Goal: Task Accomplishment & Management: Use online tool/utility

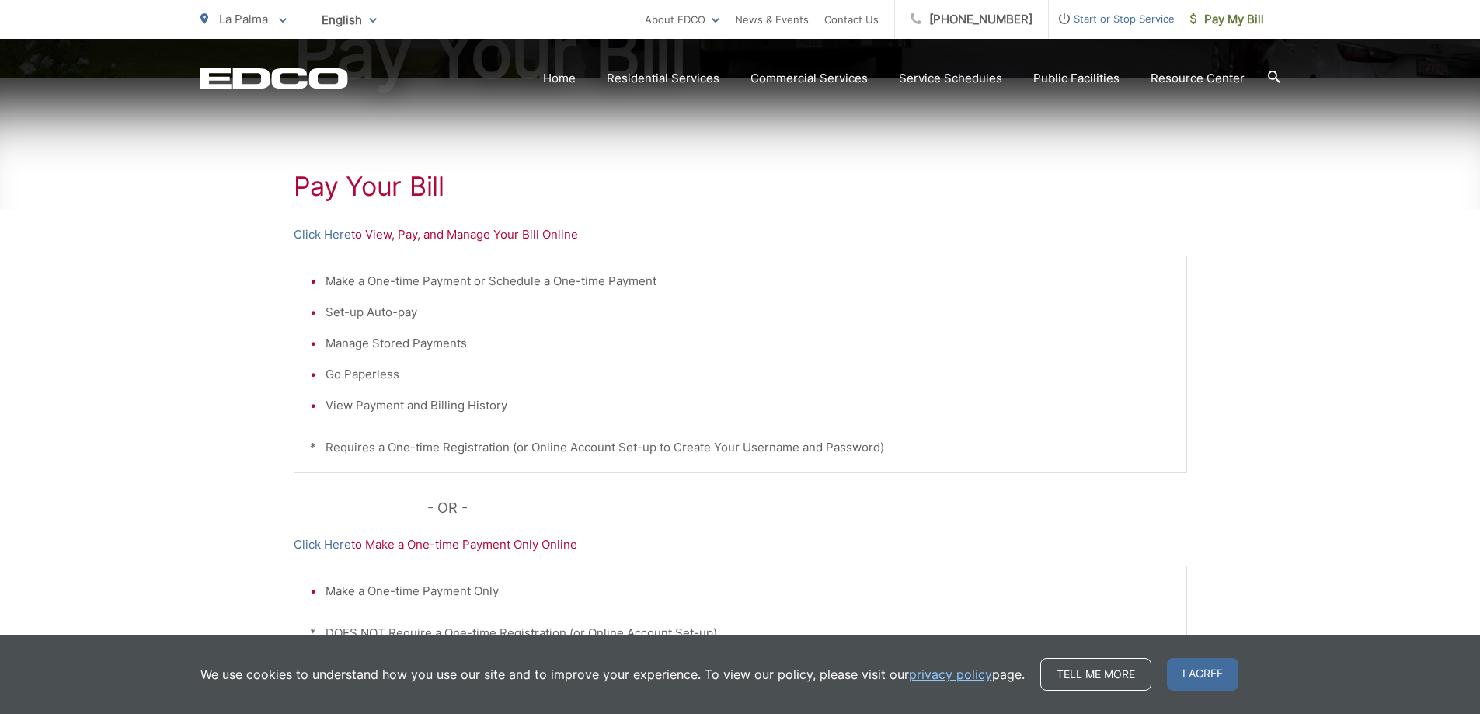
scroll to position [233, 0]
click at [325, 238] on link "Click Here" at bounding box center [323, 234] width 58 height 19
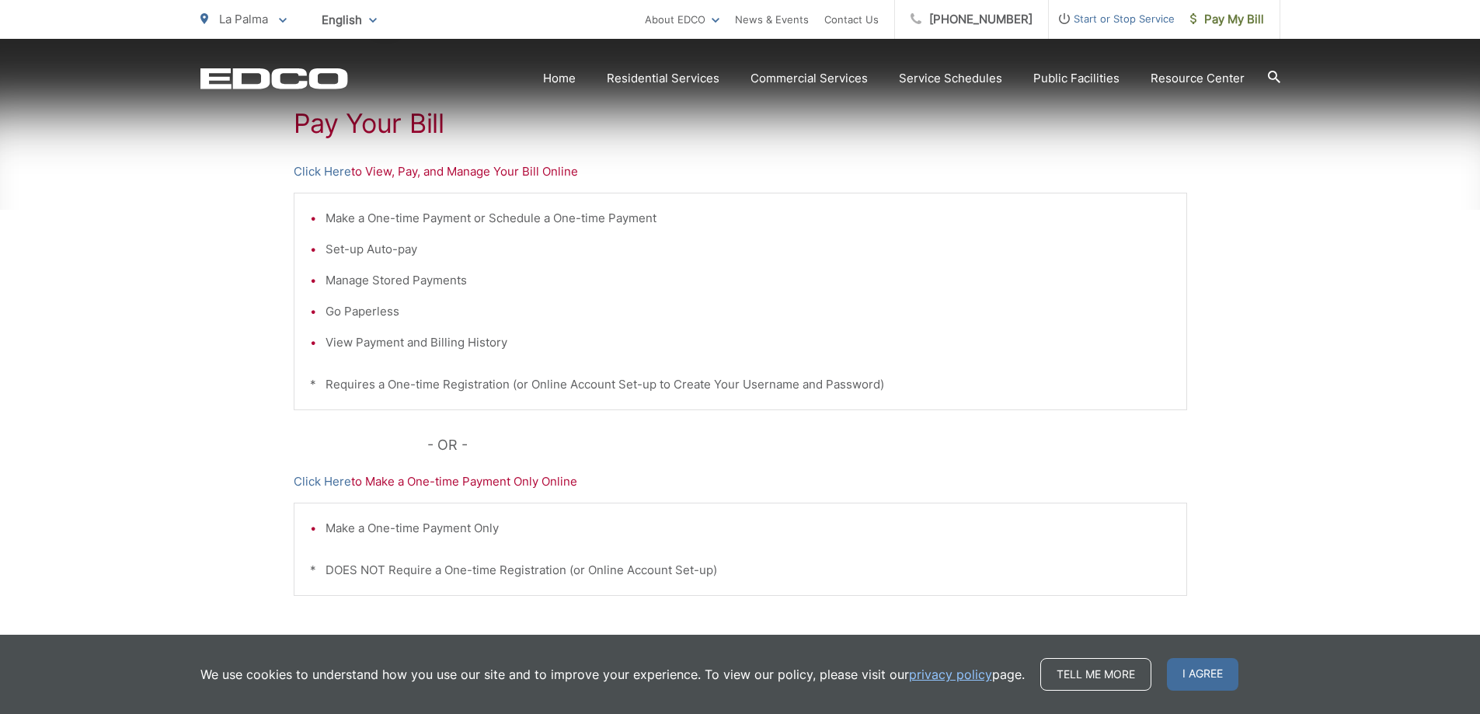
scroll to position [391, 0]
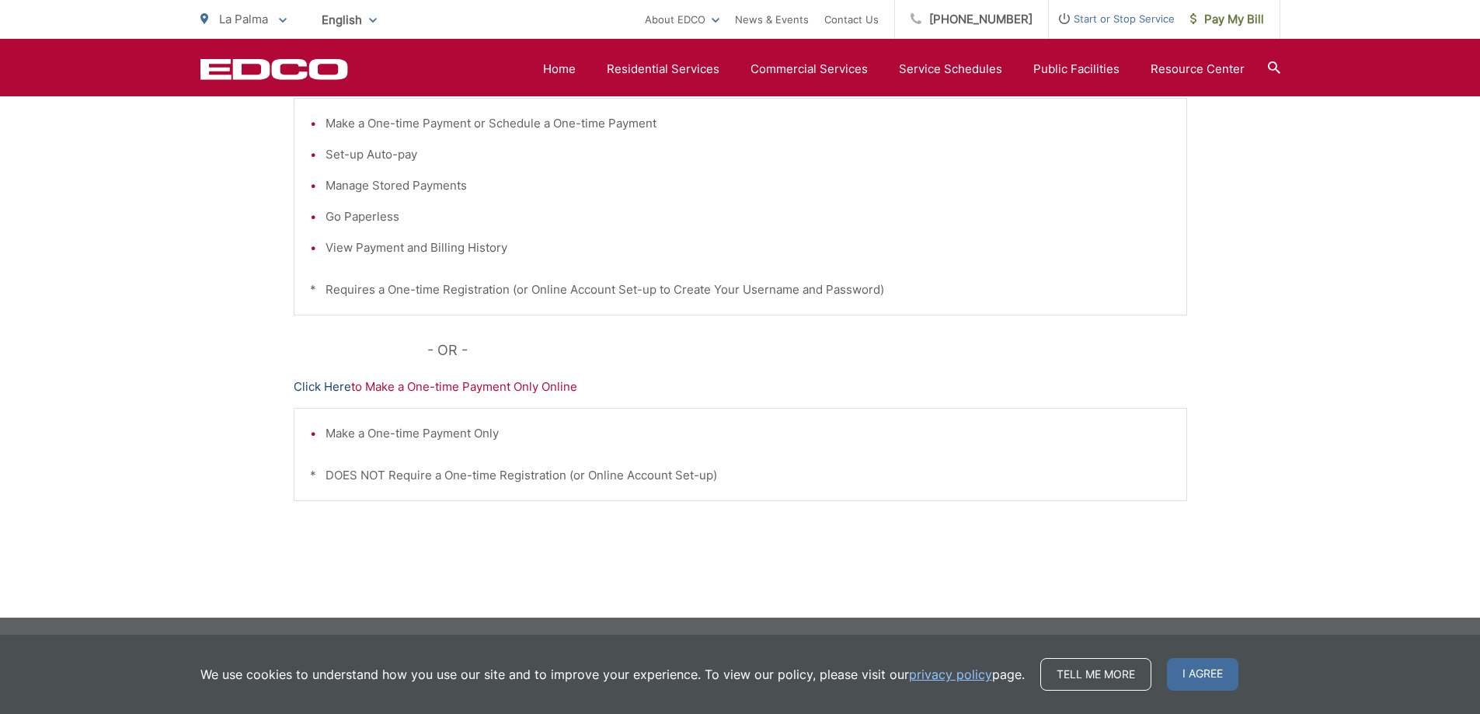
click at [326, 385] on link "Click Here" at bounding box center [323, 387] width 58 height 19
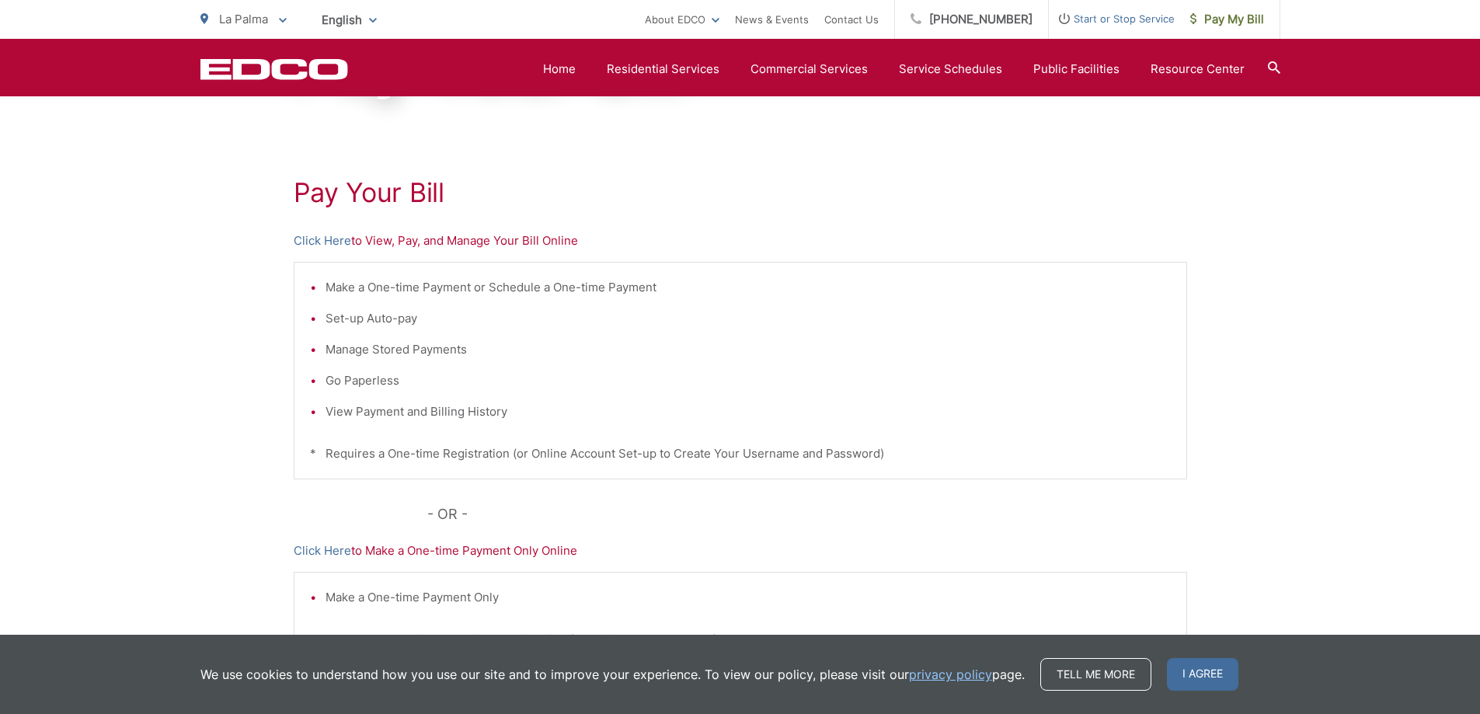
scroll to position [80, 0]
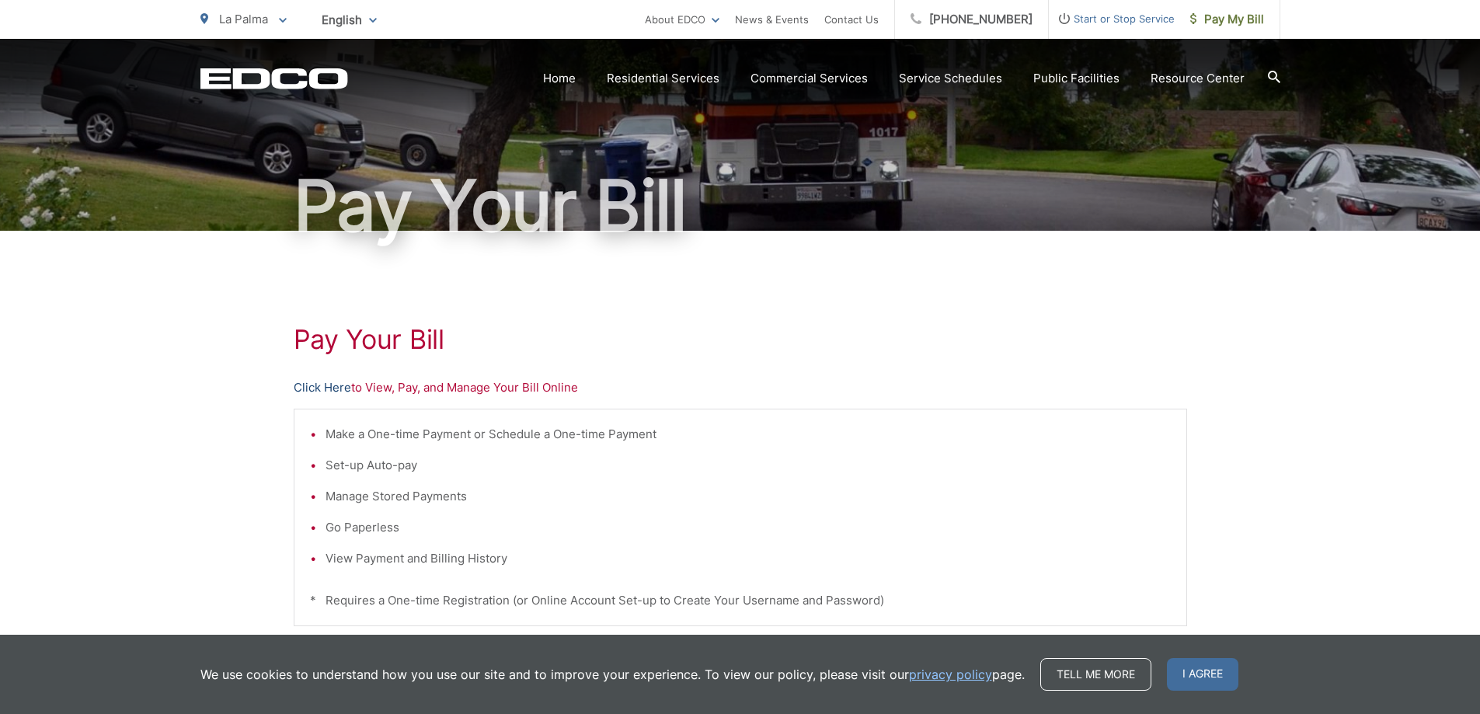
click at [332, 389] on link "Click Here" at bounding box center [323, 387] width 58 height 19
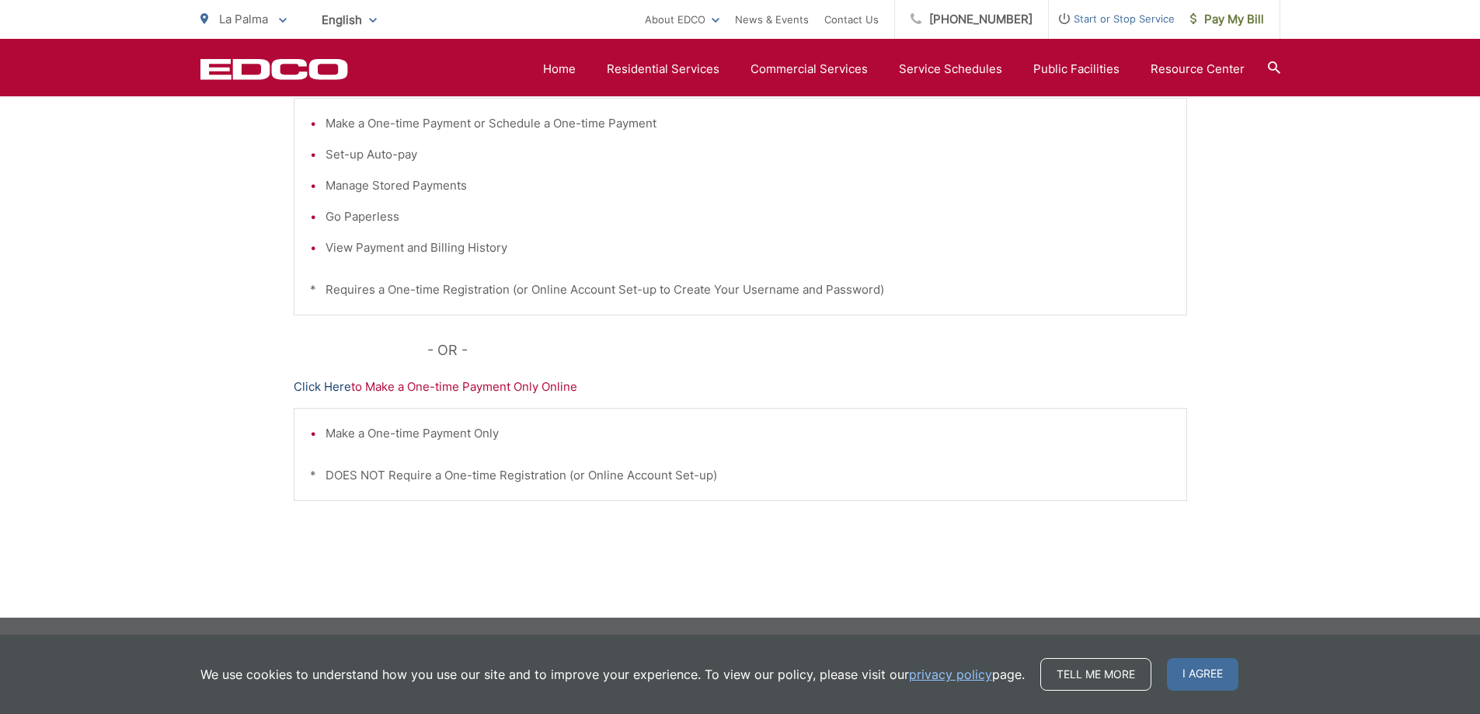
click at [331, 390] on link "Click Here" at bounding box center [323, 387] width 58 height 19
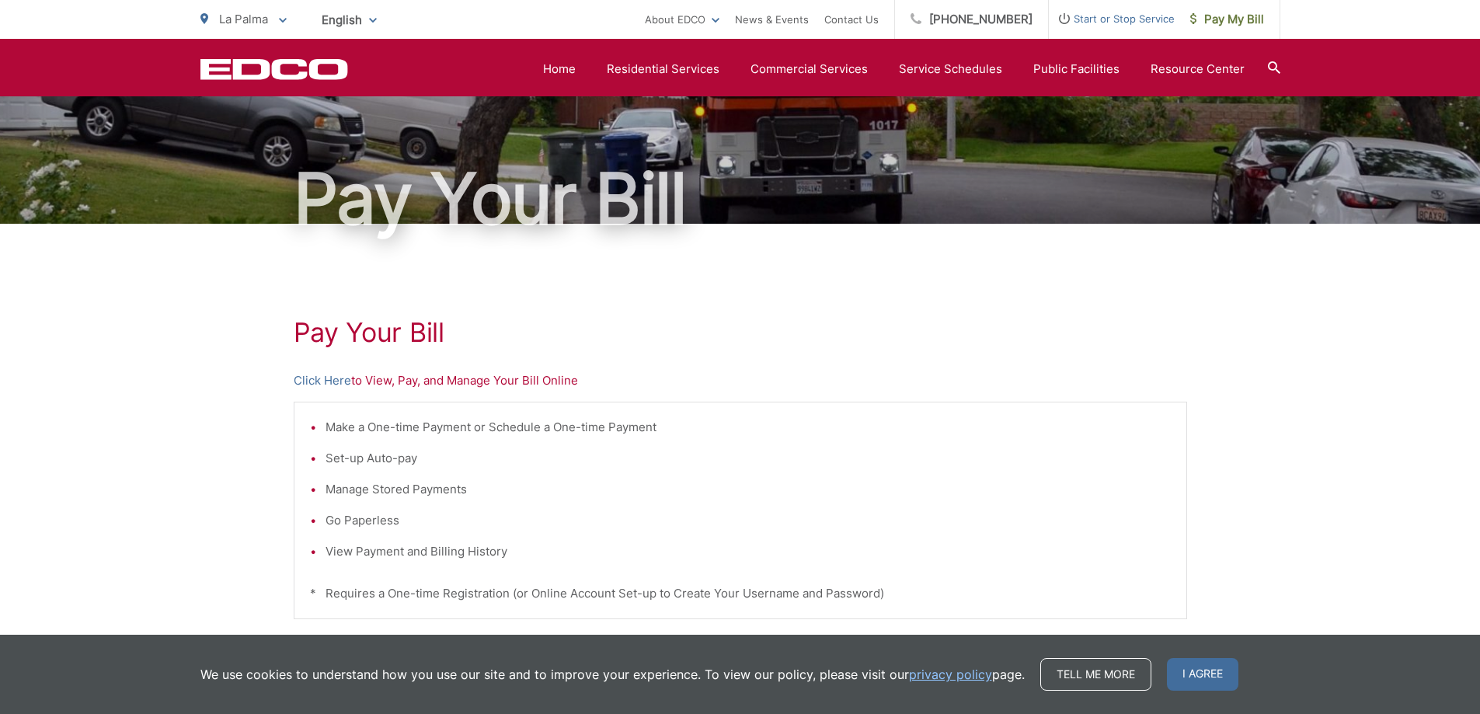
scroll to position [80, 0]
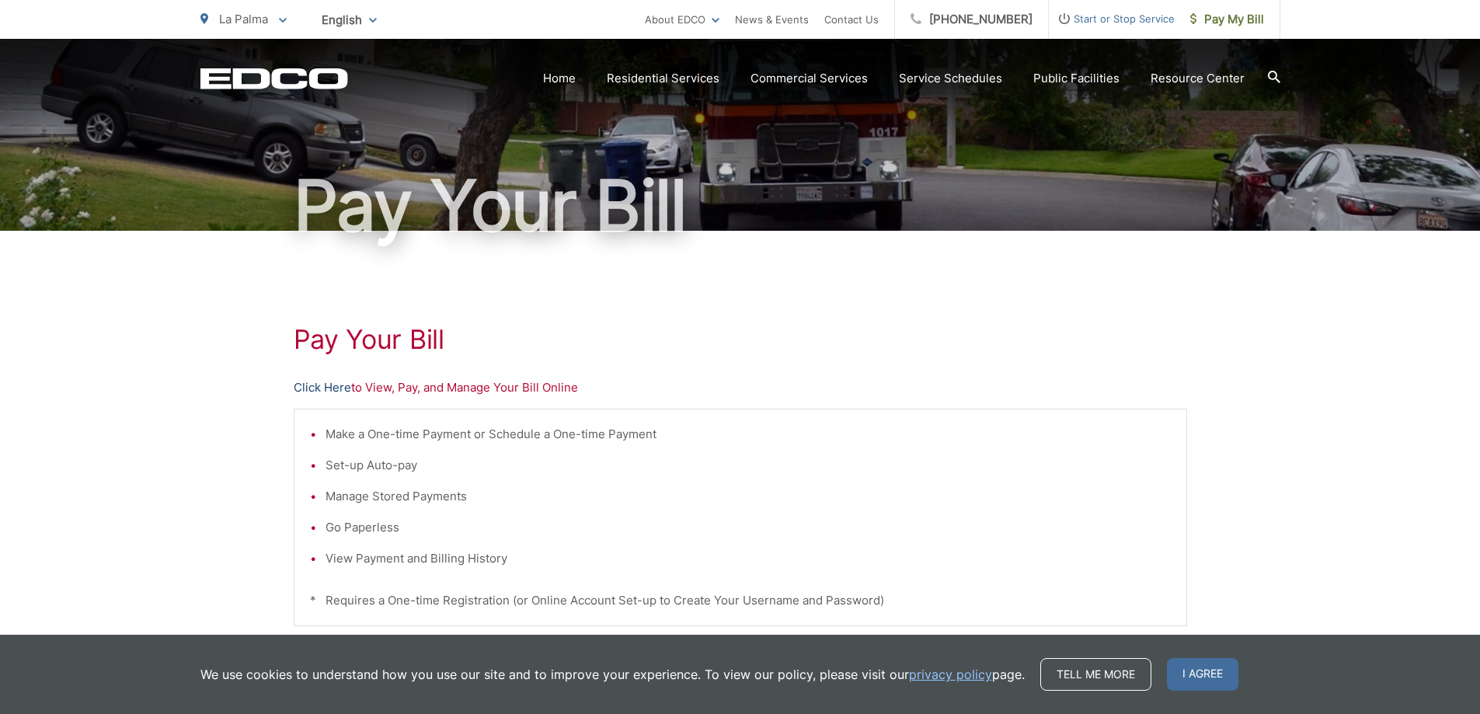
click at [338, 392] on link "Click Here" at bounding box center [323, 387] width 58 height 19
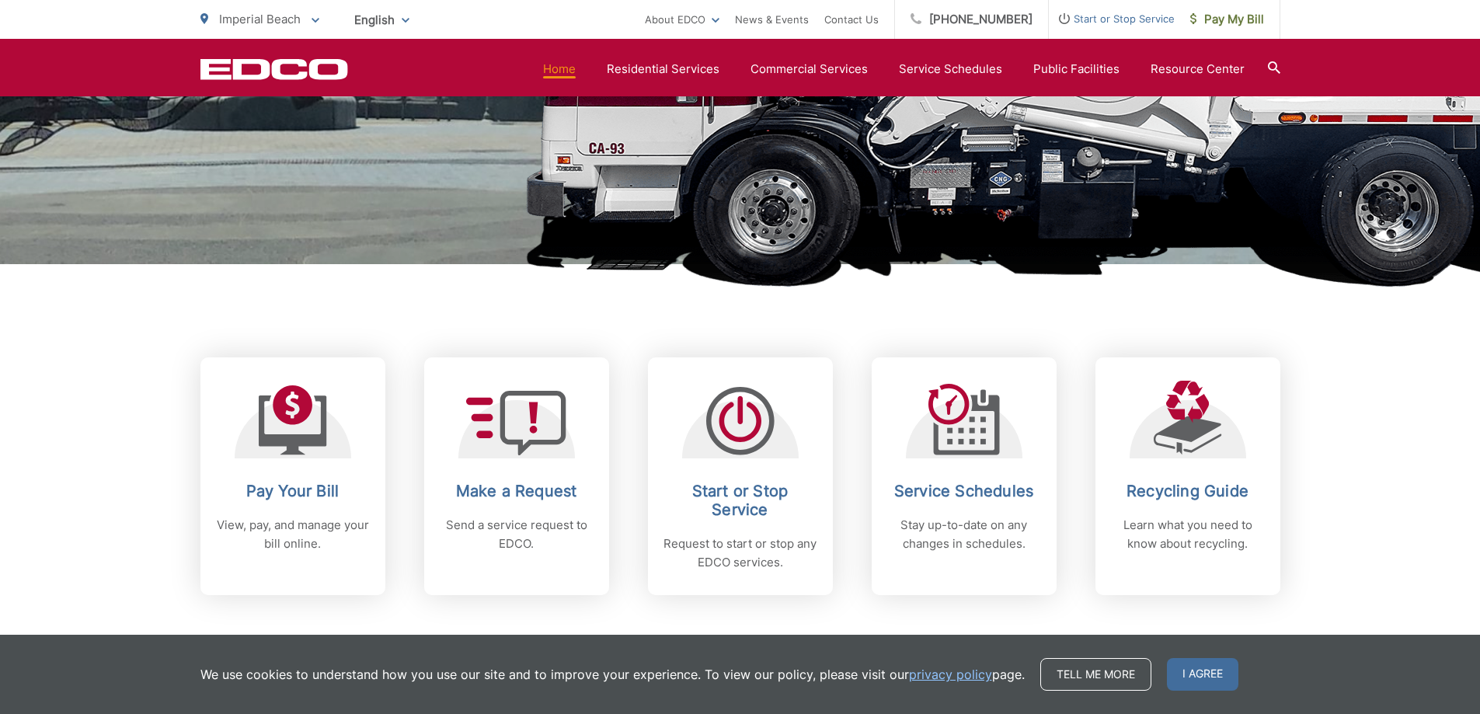
scroll to position [544, 0]
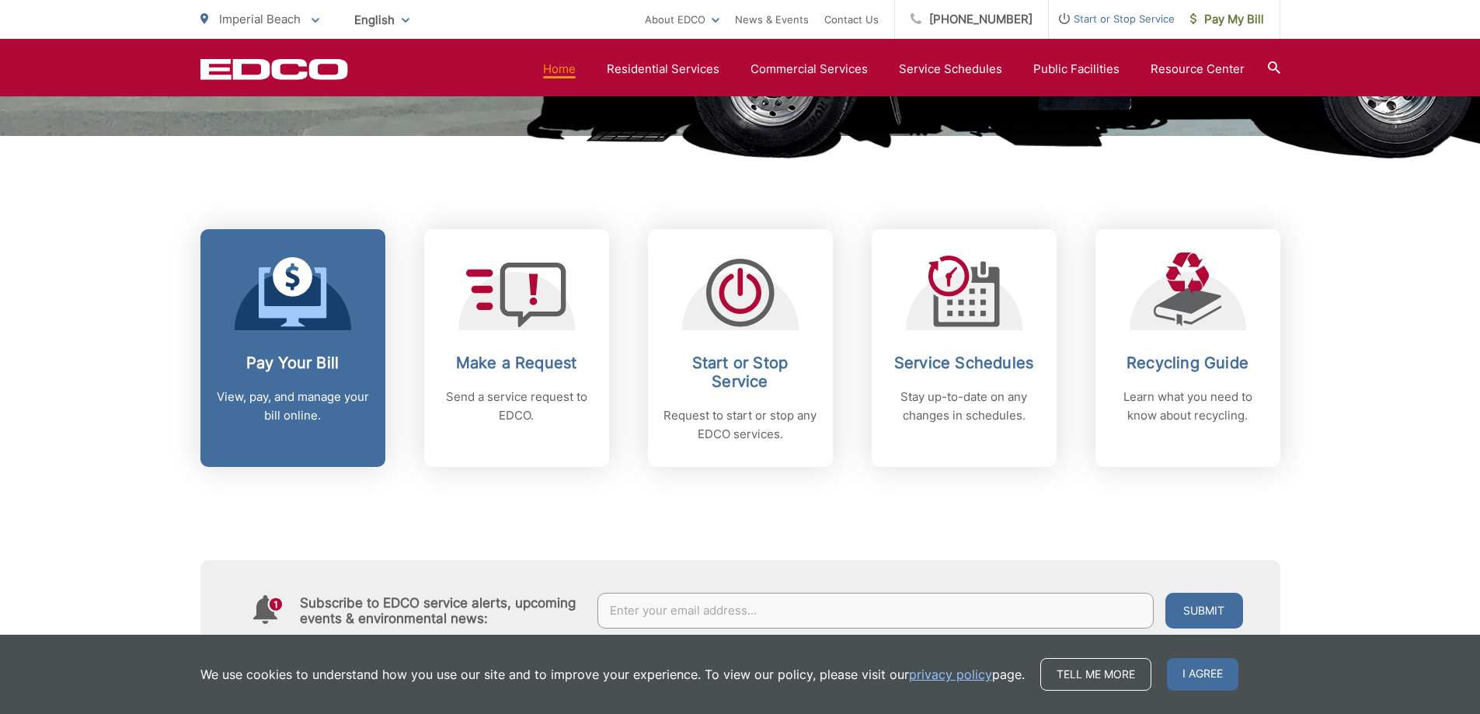
click at [318, 368] on h2 "Pay Your Bill" at bounding box center [293, 363] width 154 height 19
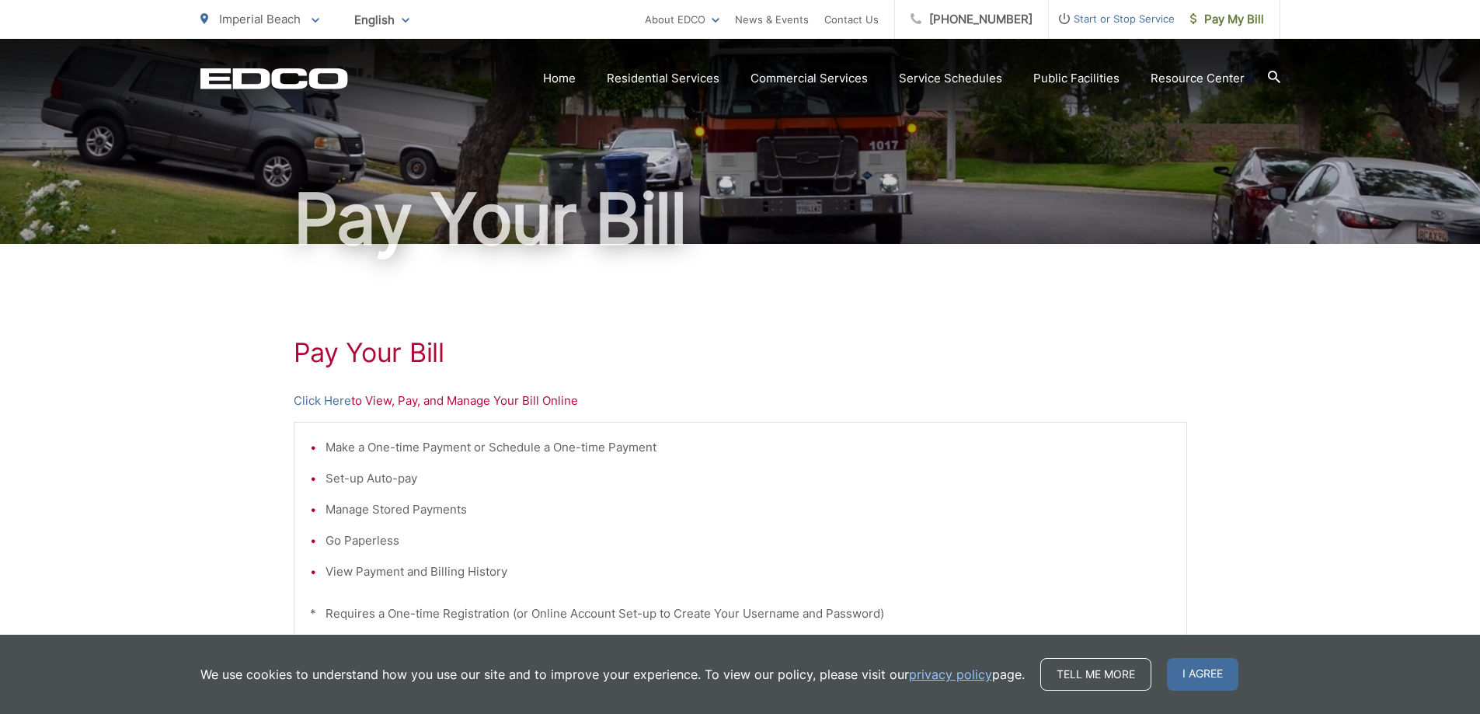
scroll to position [155, 0]
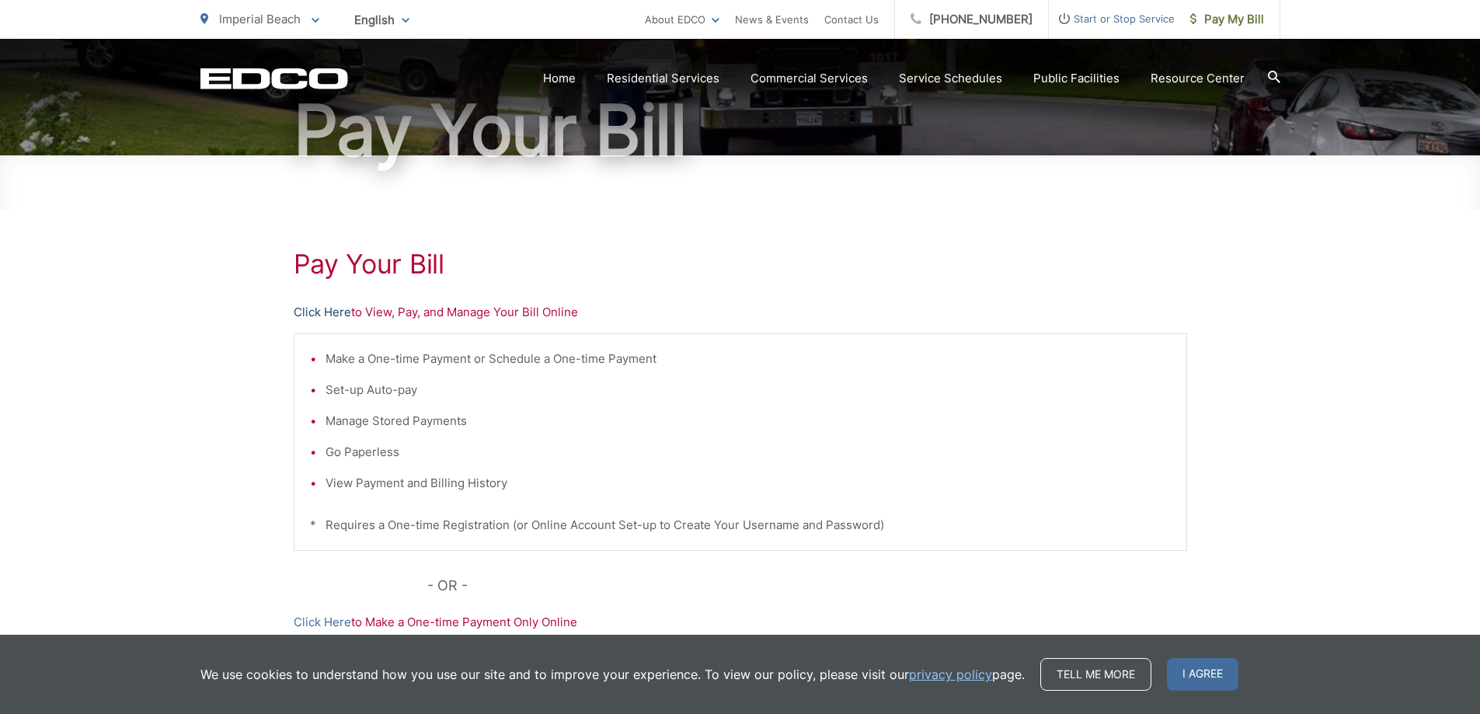
click at [330, 311] on link "Click Here" at bounding box center [323, 312] width 58 height 19
